Goal: Task Accomplishment & Management: Complete application form

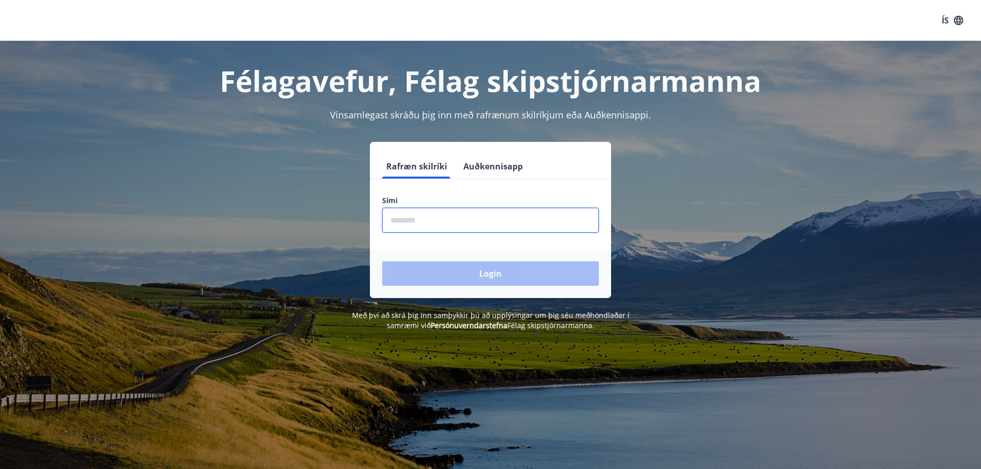
click at [398, 217] on input "phone" at bounding box center [490, 220] width 217 height 25
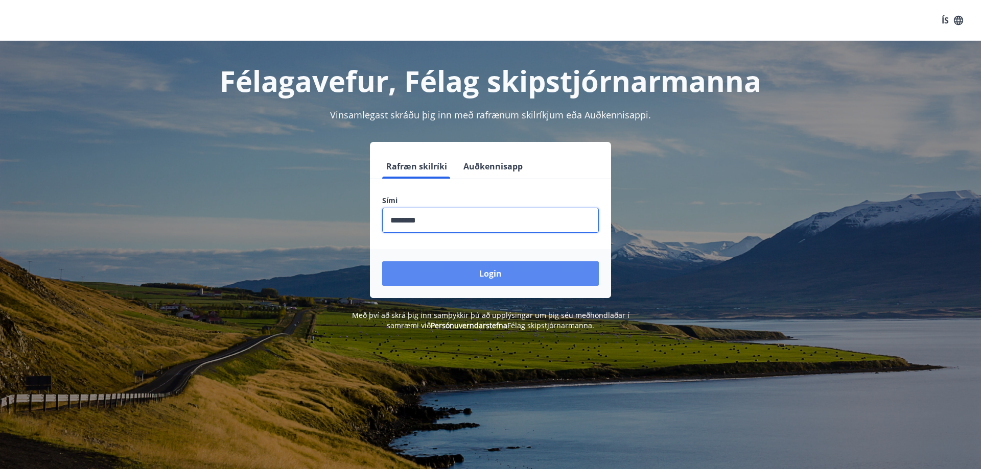
type input "********"
click at [496, 271] on button "Login" at bounding box center [490, 274] width 217 height 25
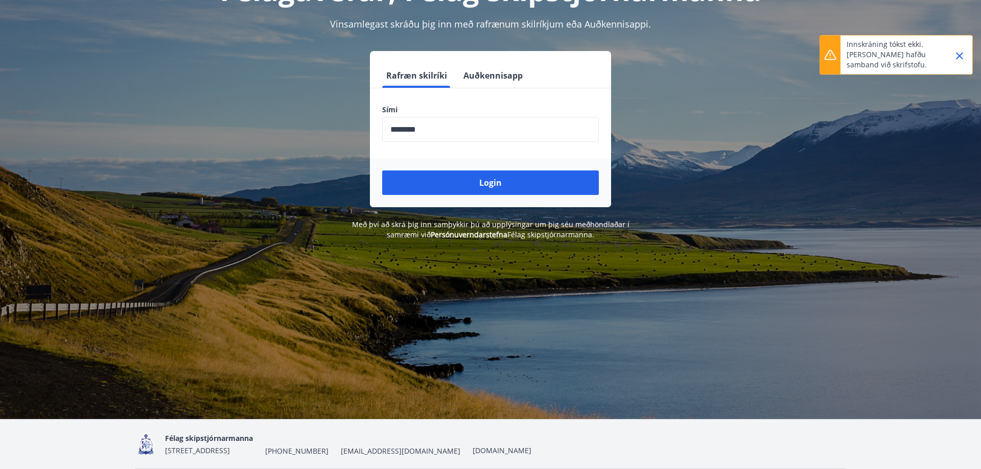
scroll to position [127, 0]
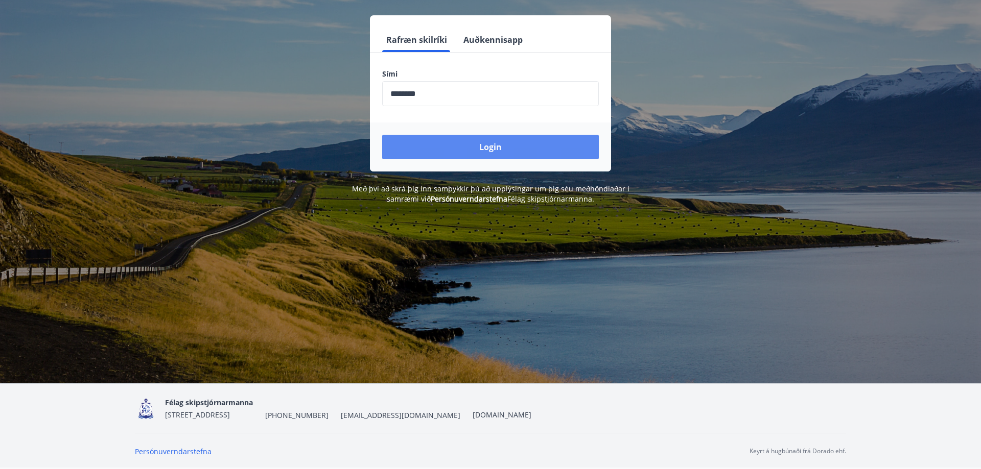
click at [471, 146] on button "Login" at bounding box center [490, 147] width 217 height 25
click at [463, 147] on button "Login" at bounding box center [490, 147] width 217 height 25
click at [484, 146] on button "Login" at bounding box center [490, 147] width 217 height 25
